Goal: Task Accomplishment & Management: Manage account settings

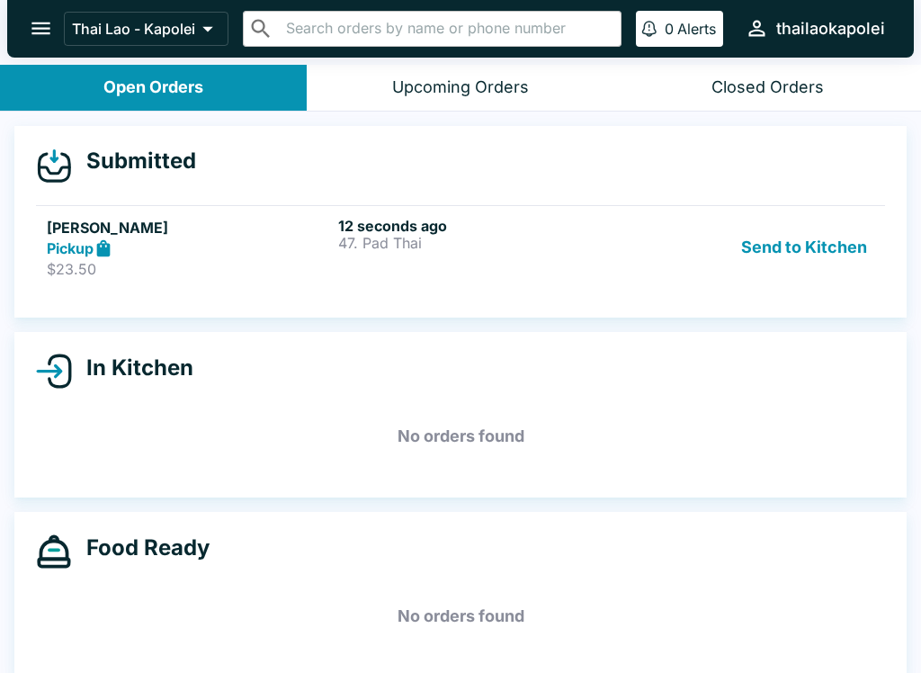
click at [321, 263] on p "$23.50" at bounding box center [189, 269] width 284 height 18
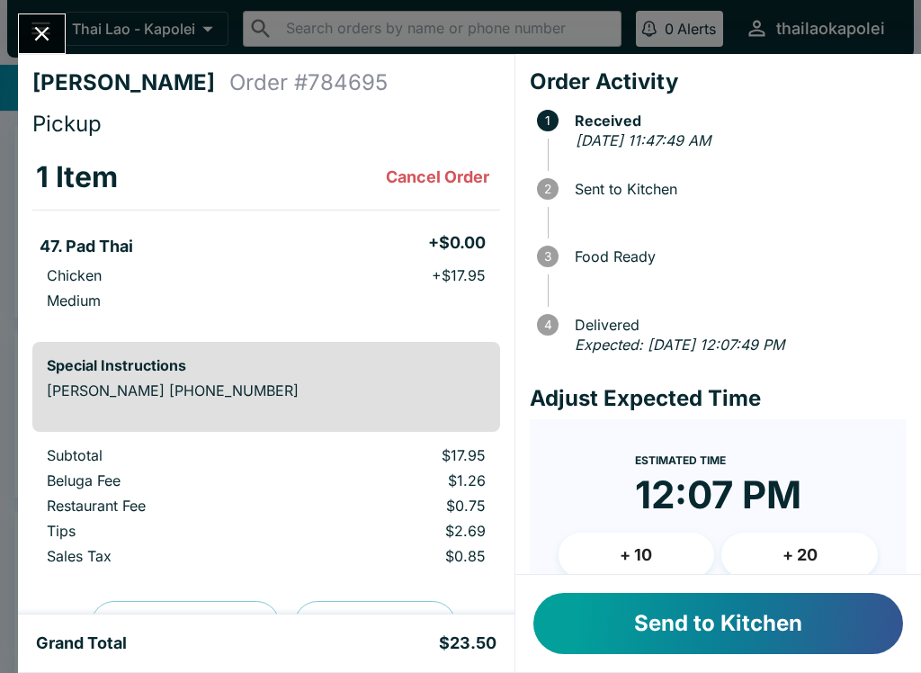
click at [648, 626] on button "Send to Kitchen" at bounding box center [718, 623] width 370 height 61
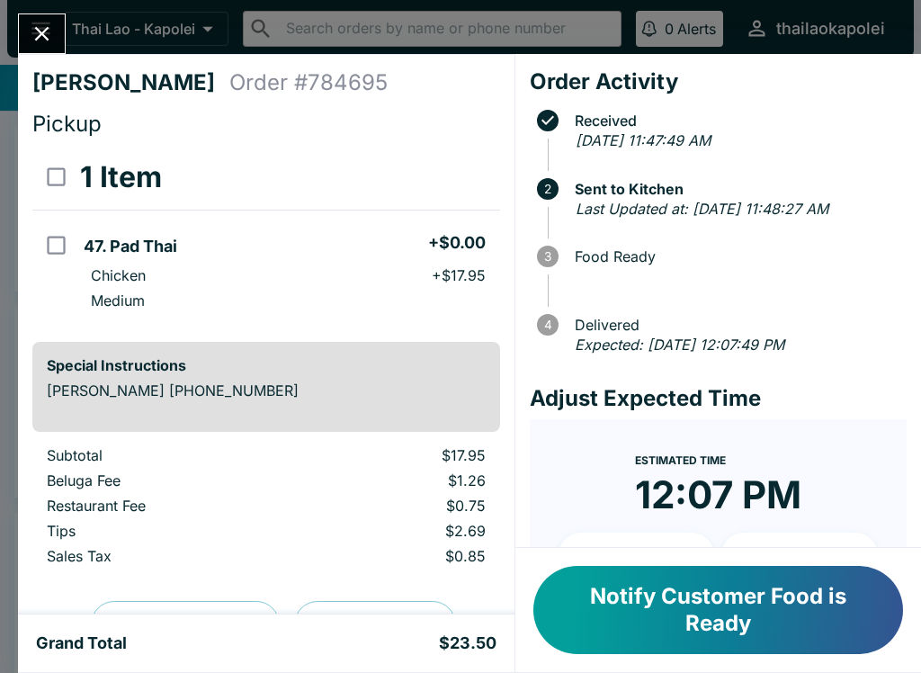
click at [763, 633] on button "Notify Customer Food is Ready" at bounding box center [718, 610] width 370 height 88
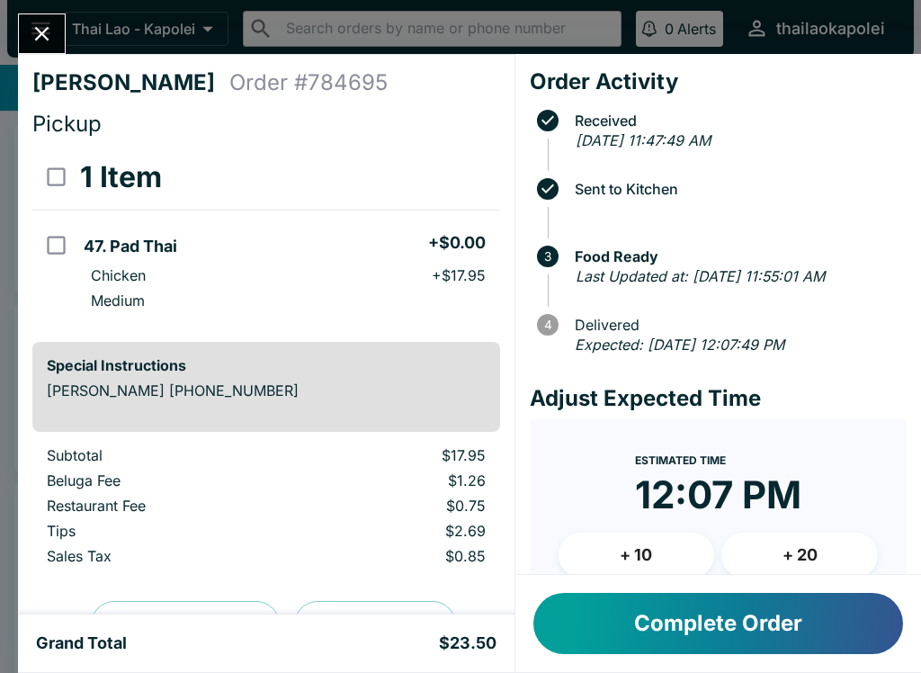
click at [772, 632] on button "Complete Order" at bounding box center [718, 623] width 370 height 61
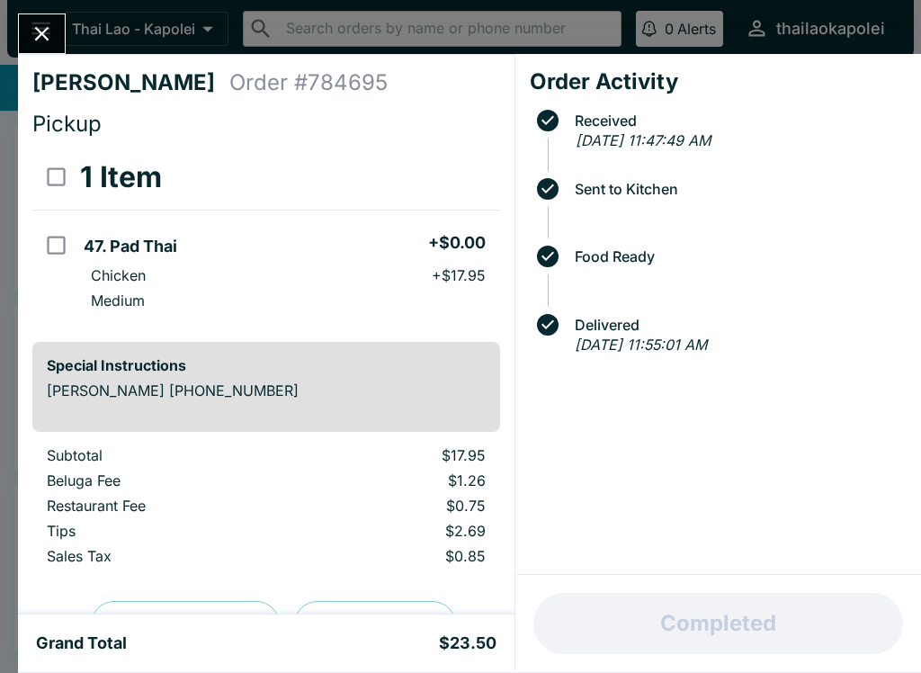
click at [39, 18] on button "Close" at bounding box center [42, 33] width 46 height 39
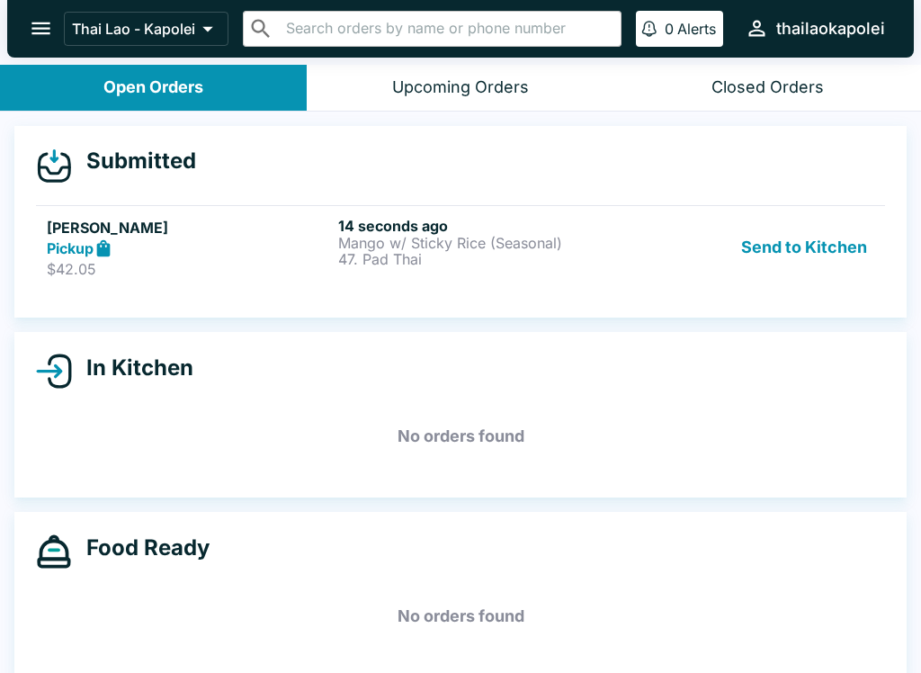
click at [799, 237] on button "Send to Kitchen" at bounding box center [804, 248] width 140 height 62
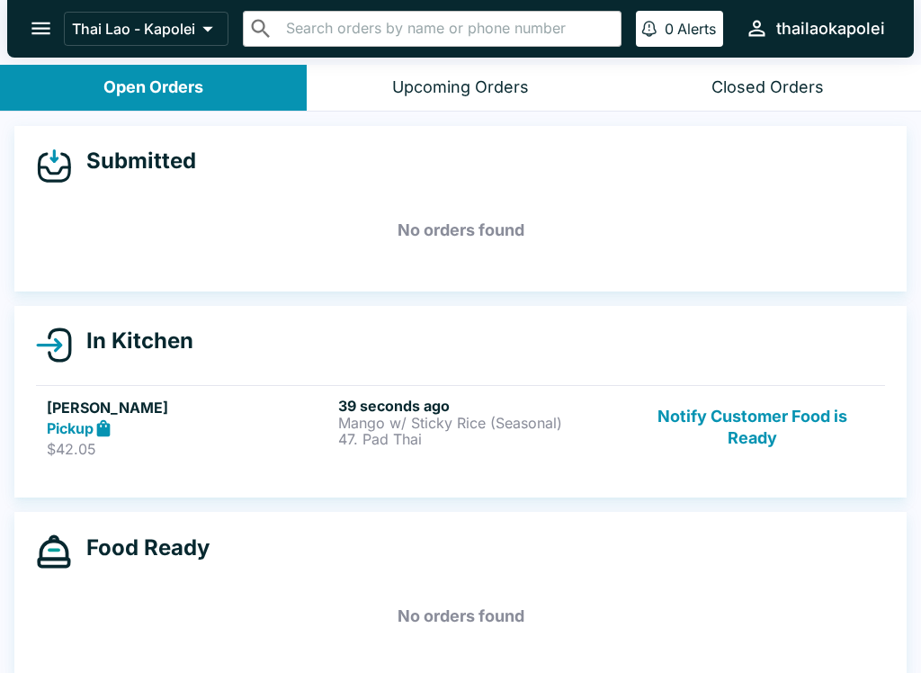
click at [498, 440] on p "47. Pad Thai" at bounding box center [480, 439] width 284 height 16
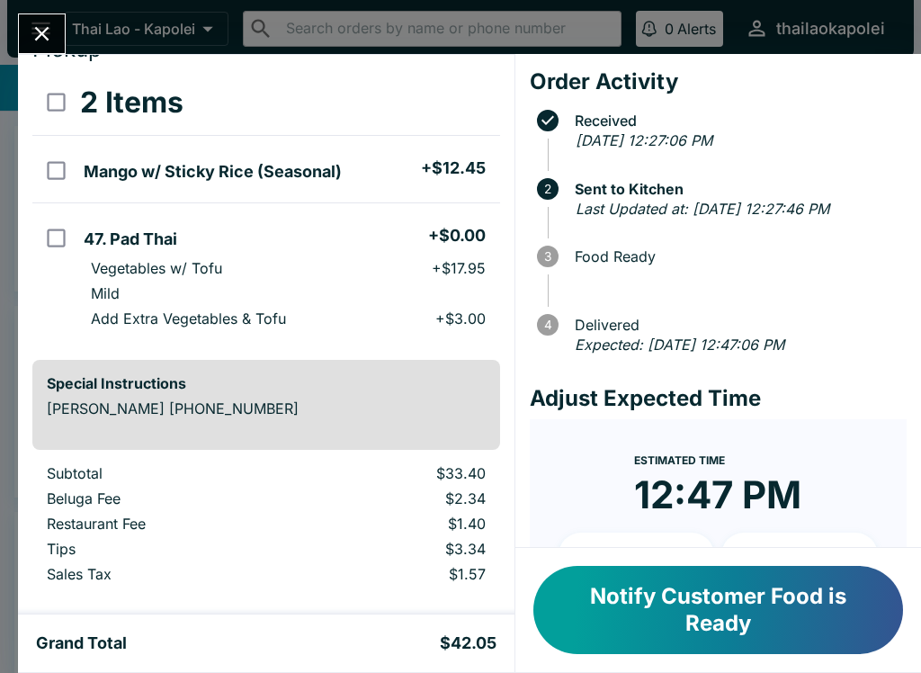
scroll to position [76, 0]
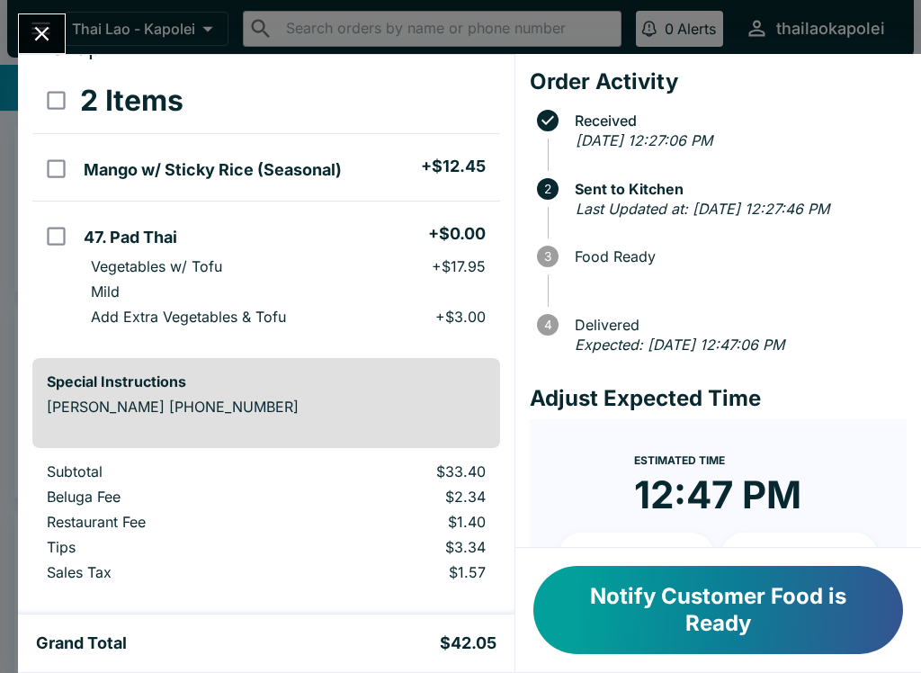
click at [783, 594] on button "Notify Customer Food is Ready" at bounding box center [718, 610] width 370 height 88
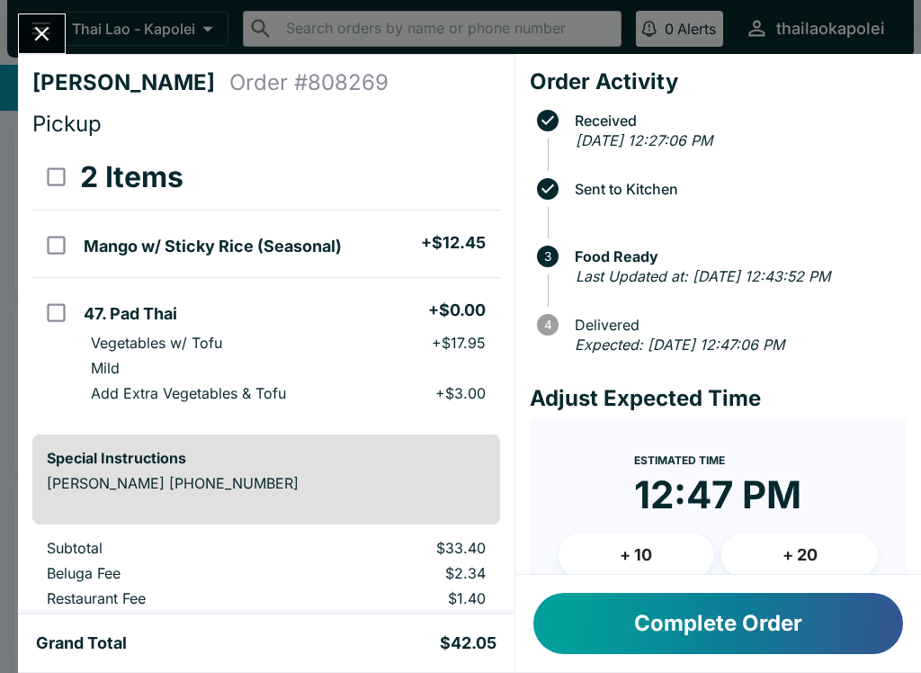
scroll to position [0, 0]
click at [725, 640] on button "Complete Order" at bounding box center [718, 623] width 370 height 61
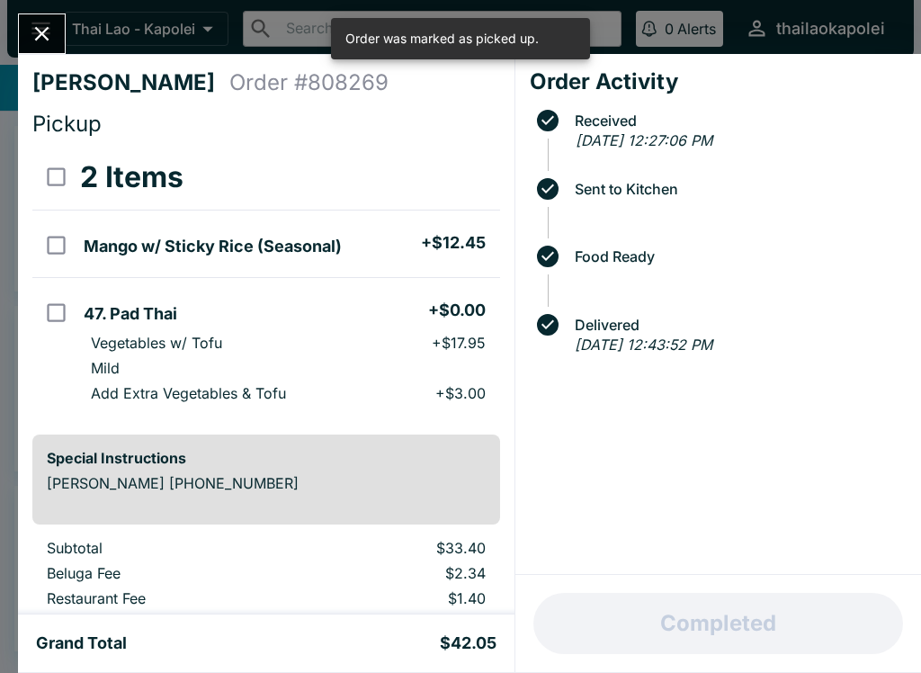
click at [39, 28] on icon "Close" at bounding box center [42, 34] width 24 height 24
